Goal: Transaction & Acquisition: Download file/media

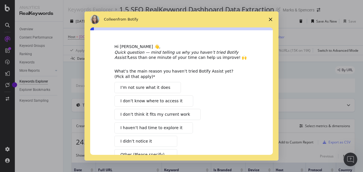
click at [272, 18] on span "Close survey" at bounding box center [270, 19] width 16 height 16
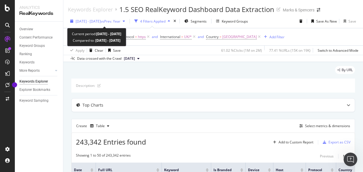
click at [120, 20] on span "vs Prev. Year" at bounding box center [111, 21] width 20 height 5
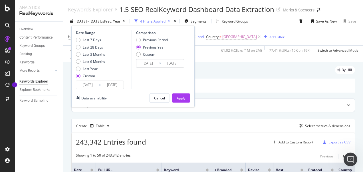
click at [91, 86] on input "[DATE]" at bounding box center [87, 85] width 23 height 8
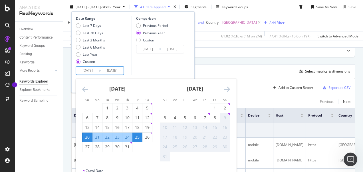
scroll to position [57, 0]
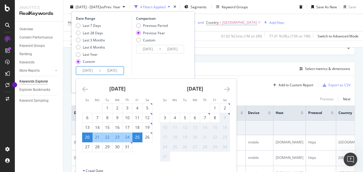
drag, startPoint x: 227, startPoint y: 64, endPoint x: 226, endPoint y: 47, distance: 16.9
click at [227, 64] on div "Create Table Select metrics & dimensions" at bounding box center [212, 69] width 283 height 14
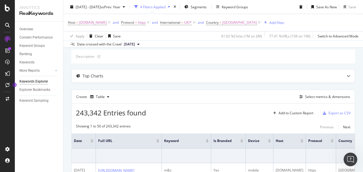
scroll to position [0, 0]
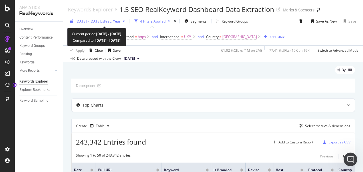
click at [96, 22] on span "[DATE] - [DATE]" at bounding box center [88, 21] width 25 height 5
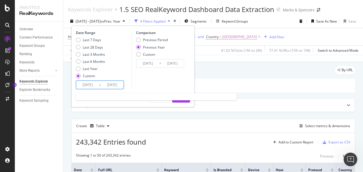
click at [94, 83] on input "[DATE]" at bounding box center [87, 85] width 23 height 8
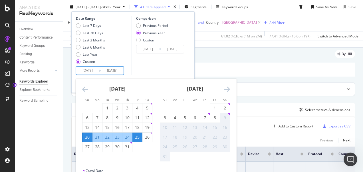
scroll to position [29, 0]
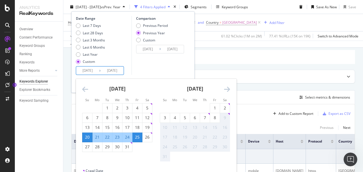
click at [90, 135] on div "20" at bounding box center [87, 137] width 10 height 6
click at [145, 134] on div "26" at bounding box center [147, 137] width 10 height 6
type input "[DATE]"
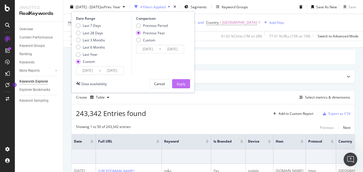
click at [183, 79] on div "Apply" at bounding box center [180, 83] width 9 height 9
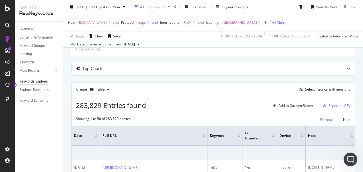
scroll to position [57, 0]
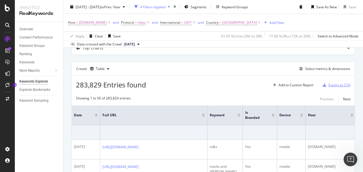
click at [330, 84] on div "Export as CSV" at bounding box center [339, 84] width 22 height 5
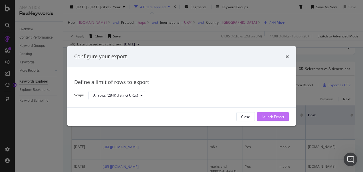
click at [274, 116] on div "Launch Export" at bounding box center [272, 116] width 23 height 5
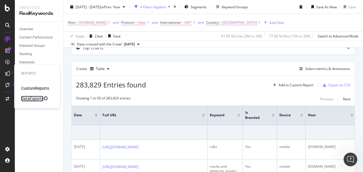
click at [34, 98] on div "DataExports" at bounding box center [32, 99] width 22 height 6
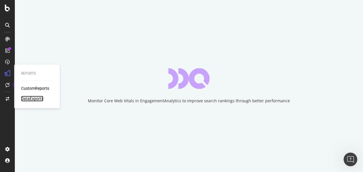
click at [29, 99] on div "DataExports" at bounding box center [32, 99] width 22 height 6
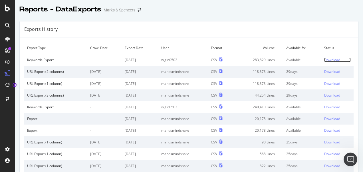
click at [327, 60] on div "Download" at bounding box center [332, 59] width 16 height 5
